Goal: Information Seeking & Learning: Learn about a topic

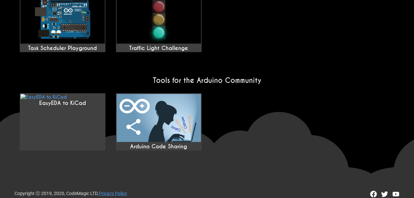
scroll to position [598, 0]
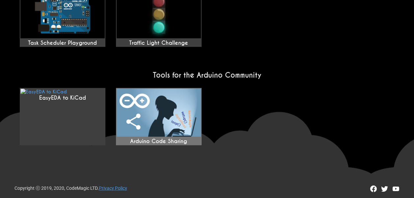
click at [167, 103] on img at bounding box center [159, 113] width 84 height 48
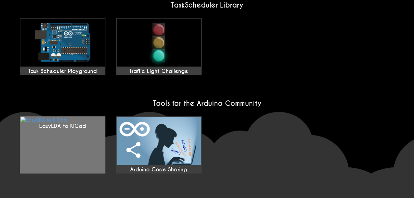
scroll to position [532, 0]
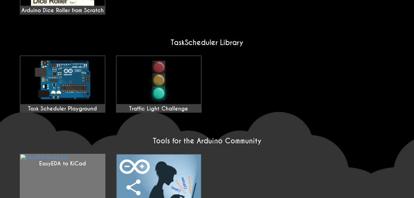
click at [49, 169] on link "EasyEDA to KiCad" at bounding box center [63, 182] width 86 height 57
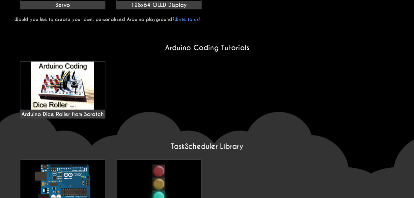
scroll to position [302, 0]
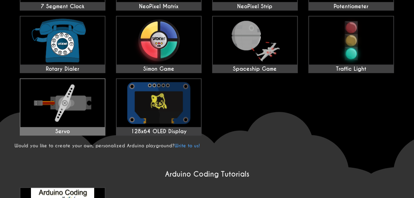
click at [69, 93] on img at bounding box center [62, 103] width 84 height 48
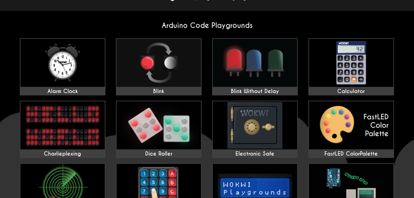
scroll to position [0, 0]
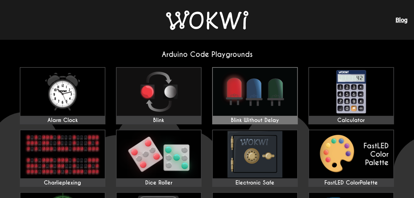
click at [263, 99] on img at bounding box center [255, 92] width 84 height 48
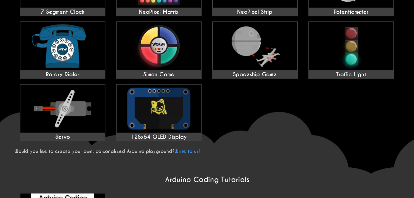
scroll to position [296, 0]
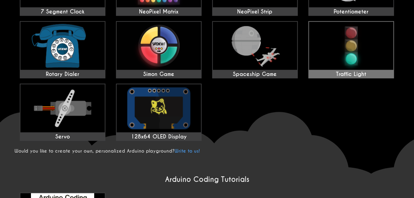
click at [346, 46] on img at bounding box center [351, 46] width 84 height 48
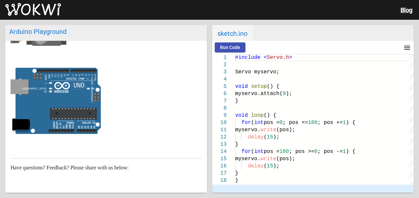
scroll to position [66, 0]
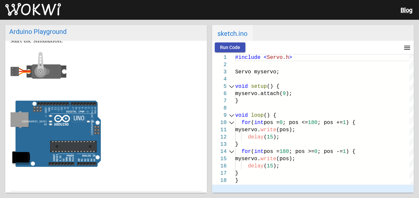
click at [231, 54] on div "1" at bounding box center [223, 57] width 23 height 7
click at [229, 46] on span "Run Code" at bounding box center [230, 47] width 20 height 5
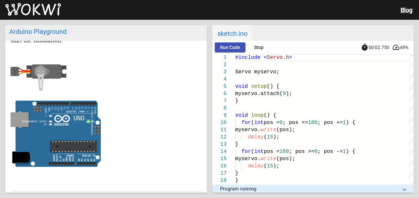
click at [229, 47] on span "Run Code" at bounding box center [230, 47] width 20 height 5
click at [150, 123] on p at bounding box center [106, 135] width 191 height 69
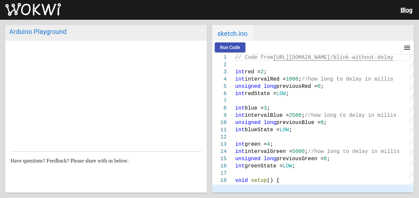
scroll to position [218, 0]
